Goal: Check status: Check status

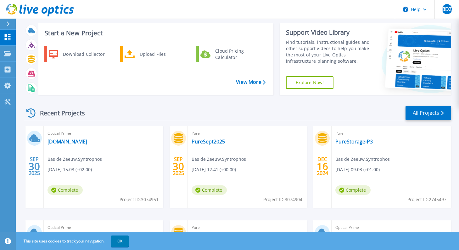
scroll to position [13, 0]
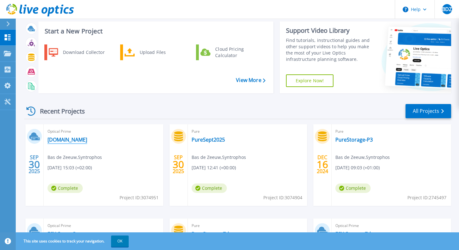
click at [65, 141] on link "[DOMAIN_NAME]" at bounding box center [68, 139] width 40 height 6
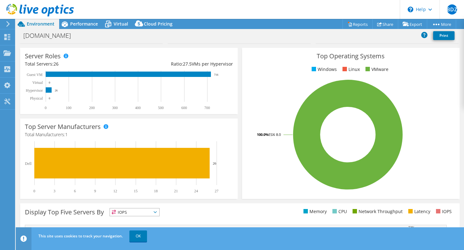
scroll to position [102, 0]
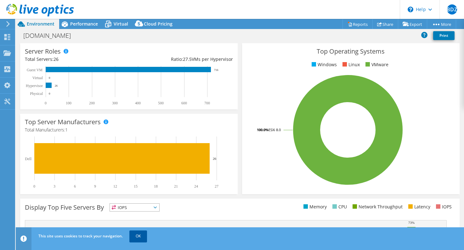
click at [138, 234] on link "OK" at bounding box center [138, 235] width 18 height 11
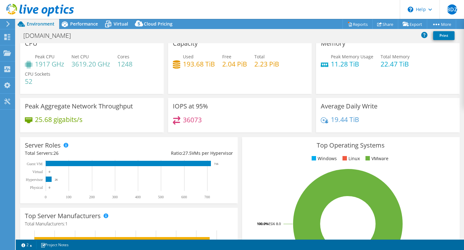
scroll to position [0, 0]
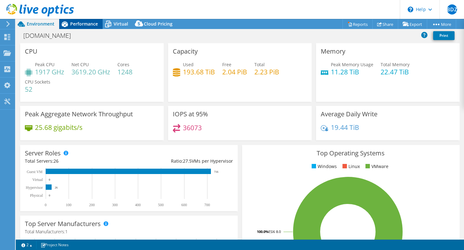
click at [87, 25] on span "Performance" at bounding box center [84, 24] width 28 height 6
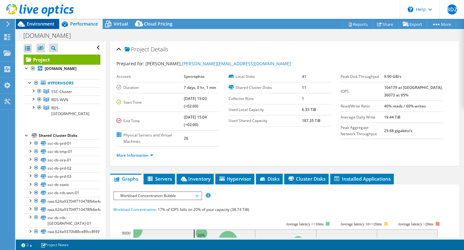
click at [37, 25] on span "Environment" at bounding box center [41, 24] width 28 height 6
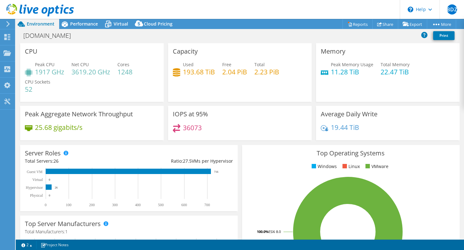
click at [8, 25] on icon at bounding box center [8, 24] width 5 height 6
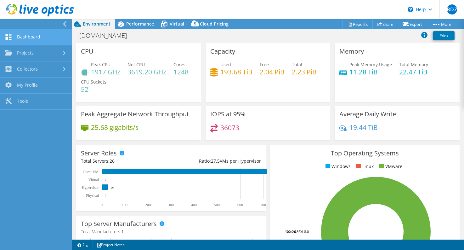
click at [22, 36] on link "Dashboard" at bounding box center [36, 37] width 72 height 16
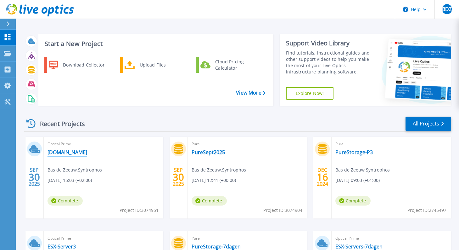
click at [77, 153] on link "[DOMAIN_NAME]" at bounding box center [68, 152] width 40 height 6
